Goal: Task Accomplishment & Management: Complete application form

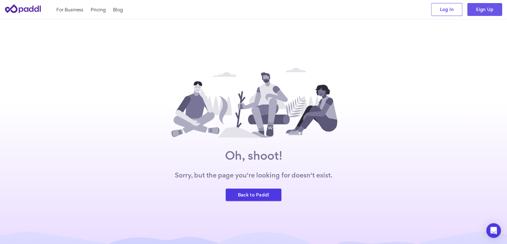
click at [474, 9] on link "Sign Up" at bounding box center [484, 9] width 35 height 13
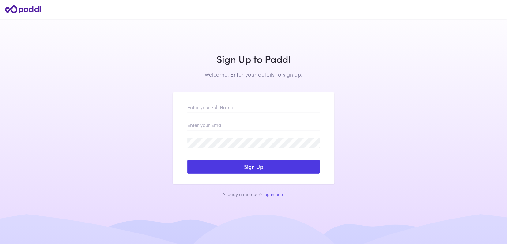
click at [210, 108] on input "text" at bounding box center [253, 107] width 132 height 10
type input "[PERSON_NAME]"
click at [212, 126] on input "email" at bounding box center [253, 125] width 132 height 10
type input "[EMAIL_ADDRESS][DOMAIN_NAME]"
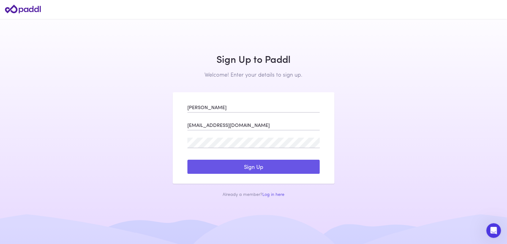
click at [214, 169] on button "Sign Up" at bounding box center [253, 167] width 132 height 14
